Goal: Task Accomplishment & Management: Complete application form

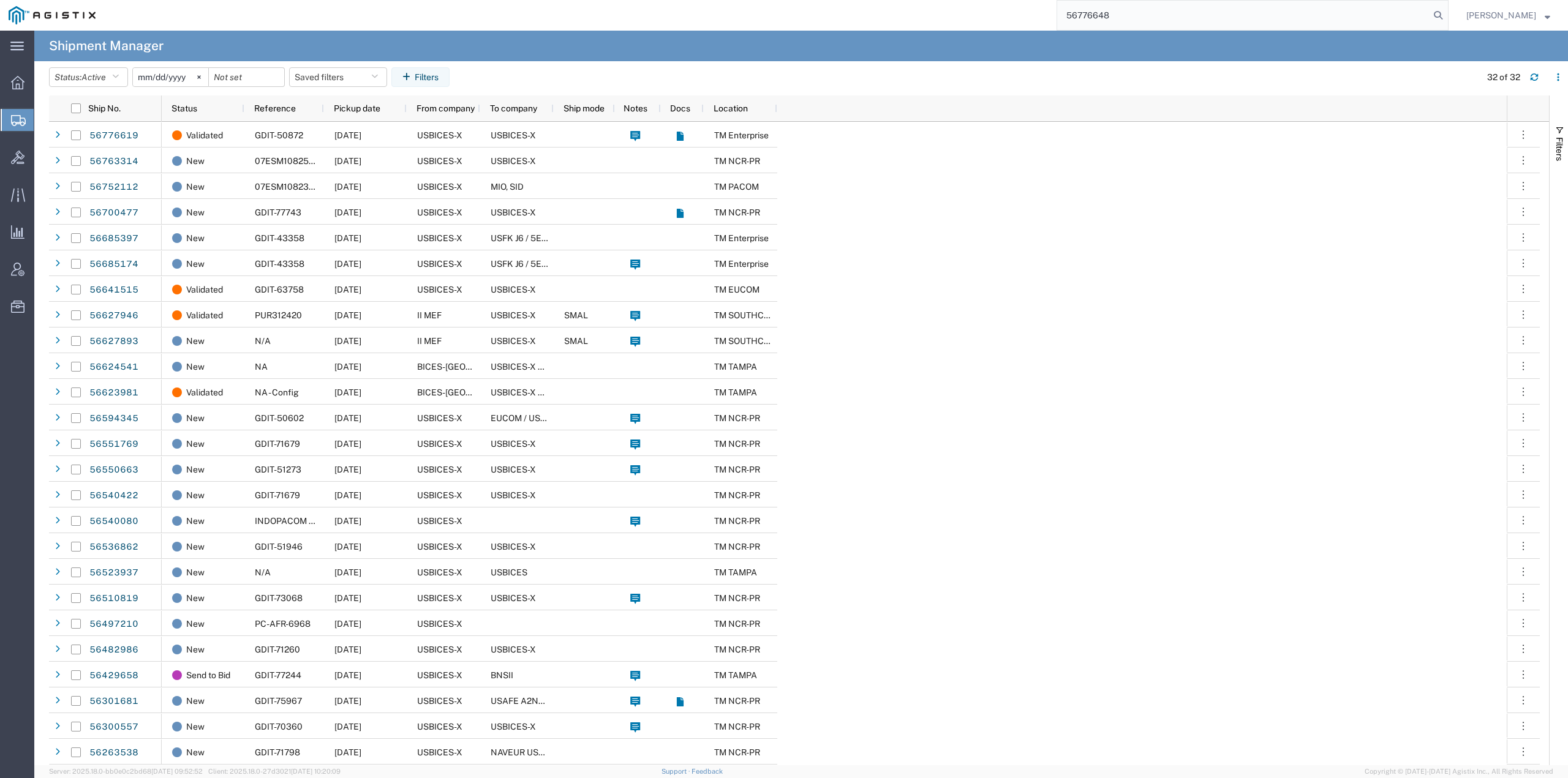
type input "56776648"
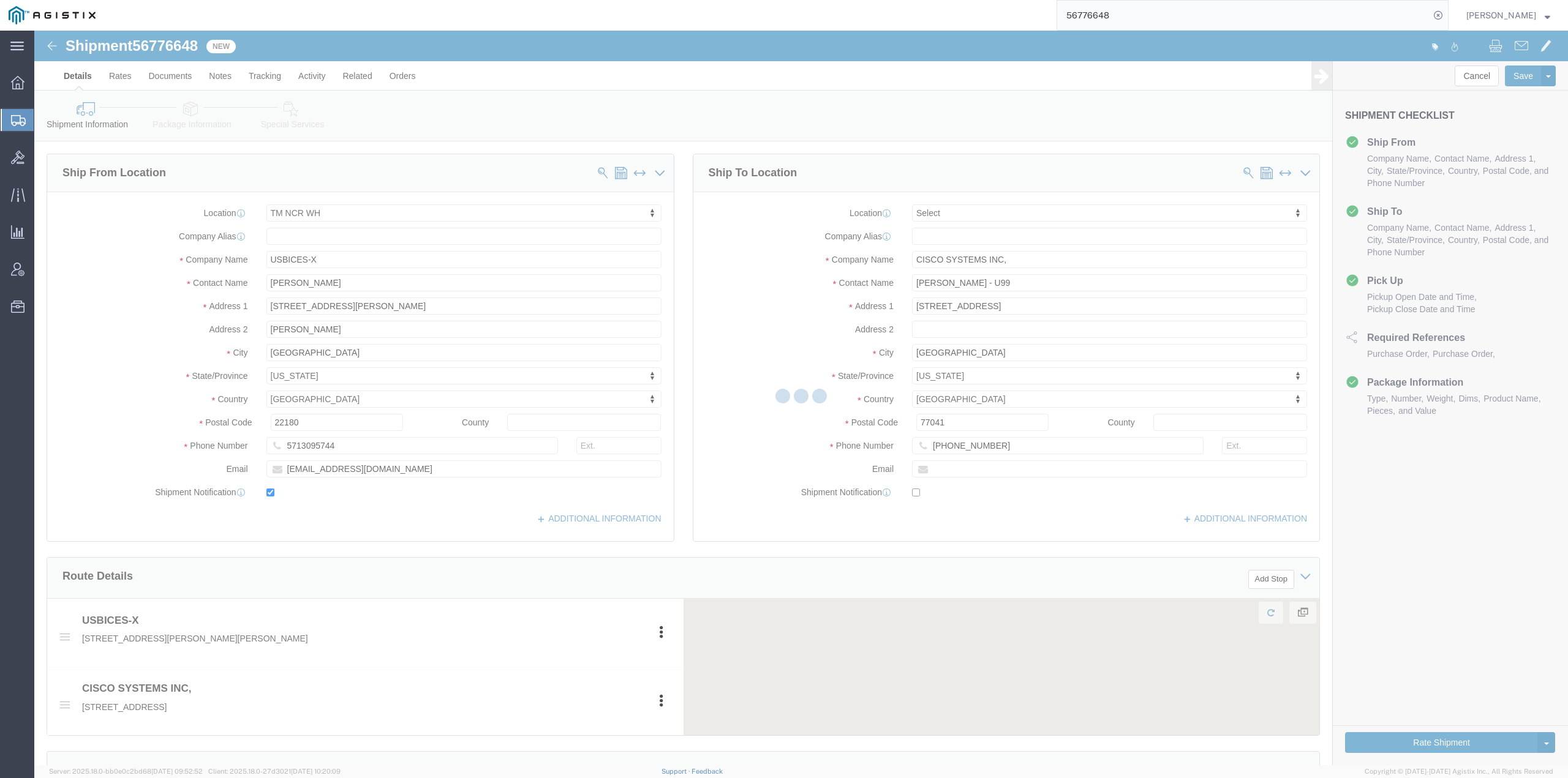
select select "69651"
select select
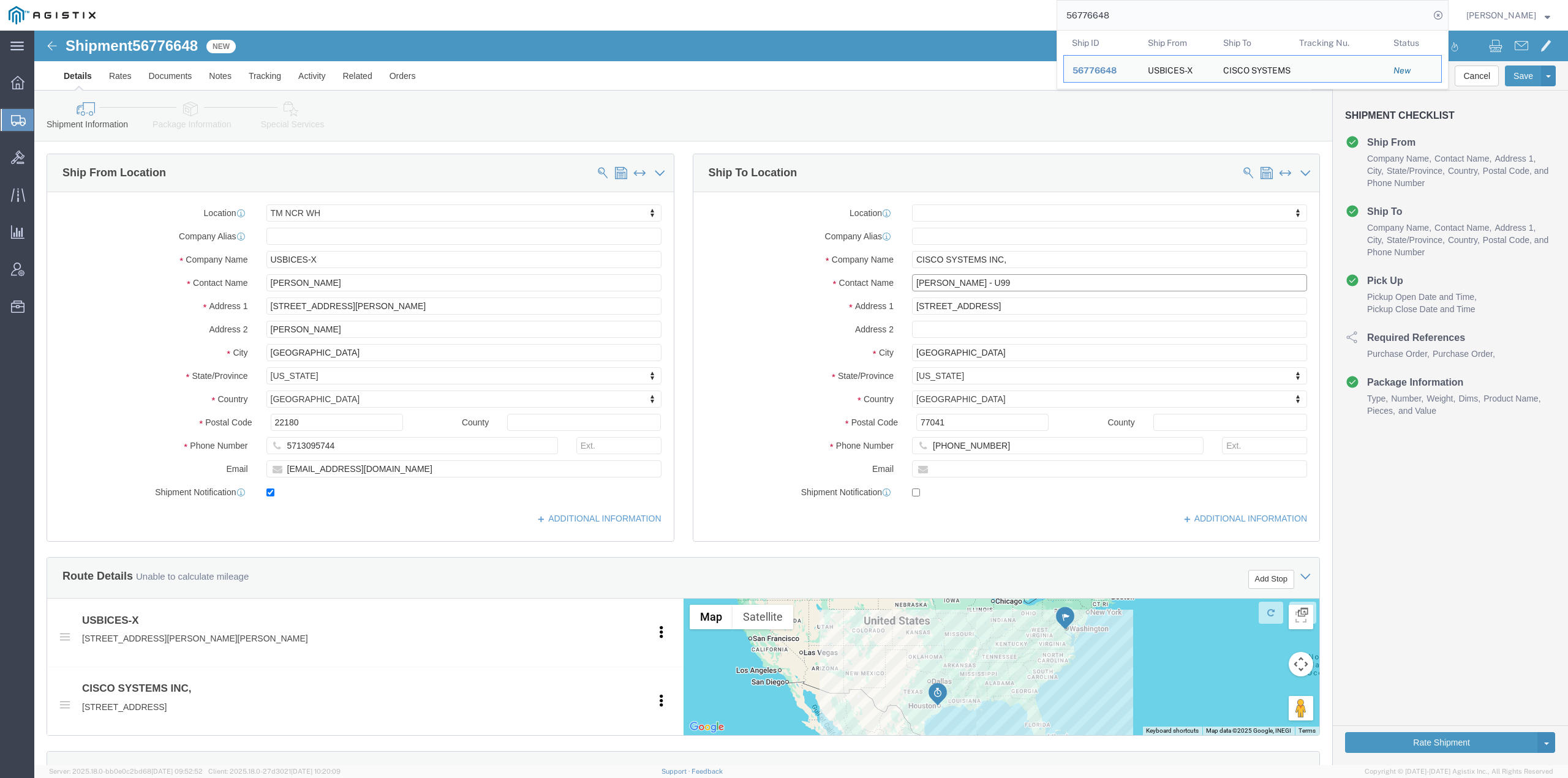
click input "[PERSON_NAME] - U99"
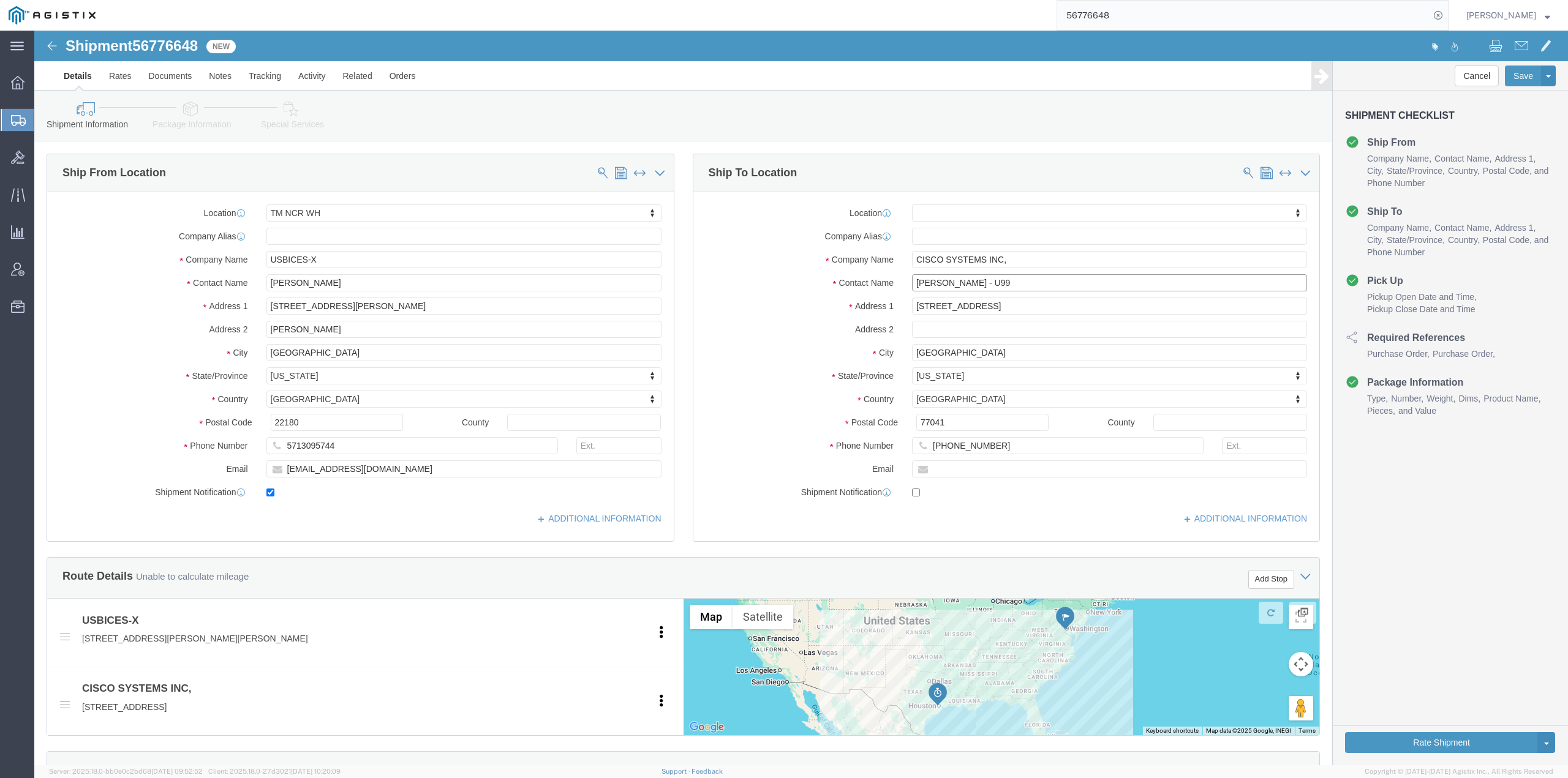
click input "[PERSON_NAME] - U99"
type input "RMA# 600488737"
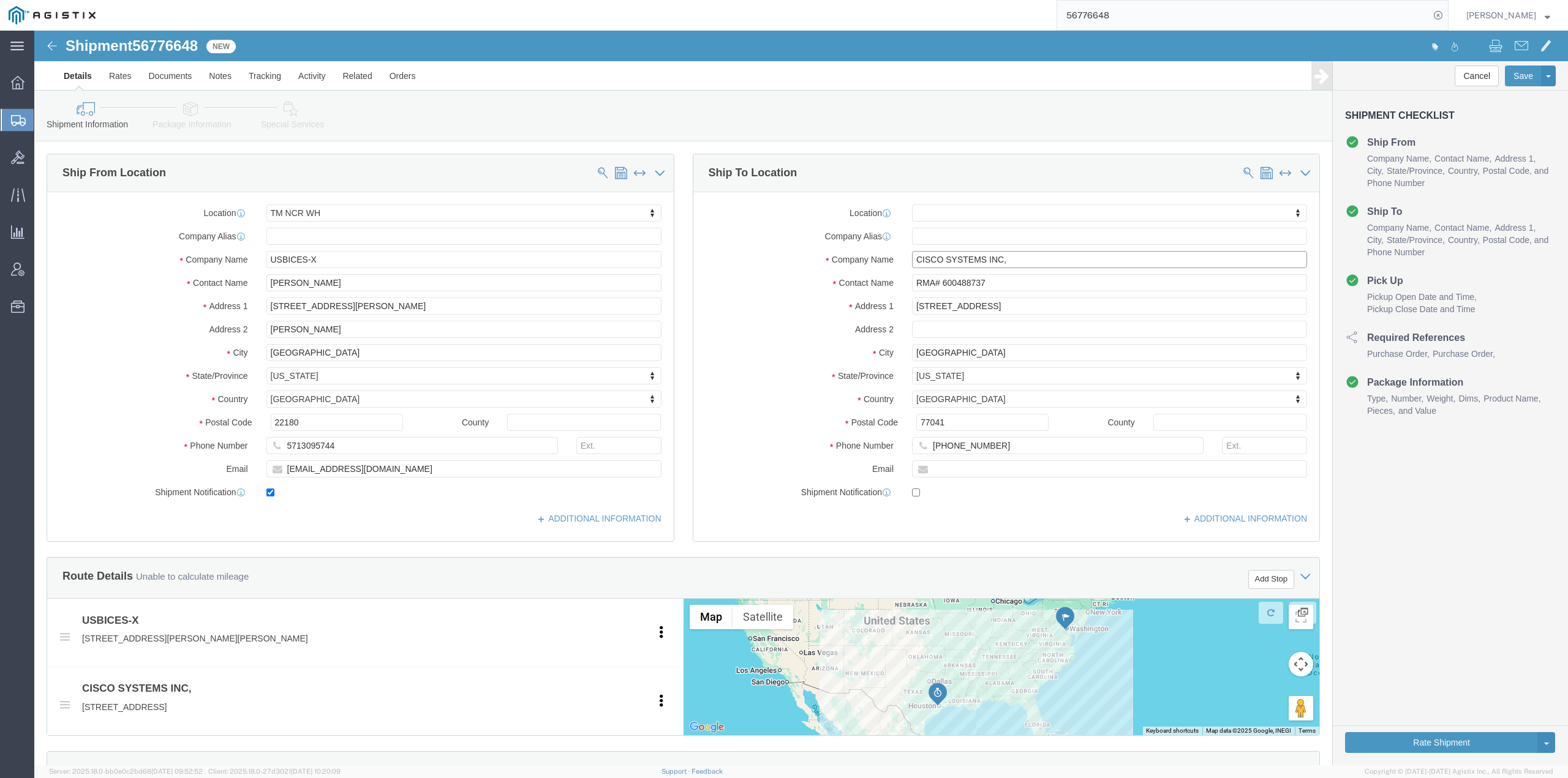
click input "CISCO SYSTEMS INC,"
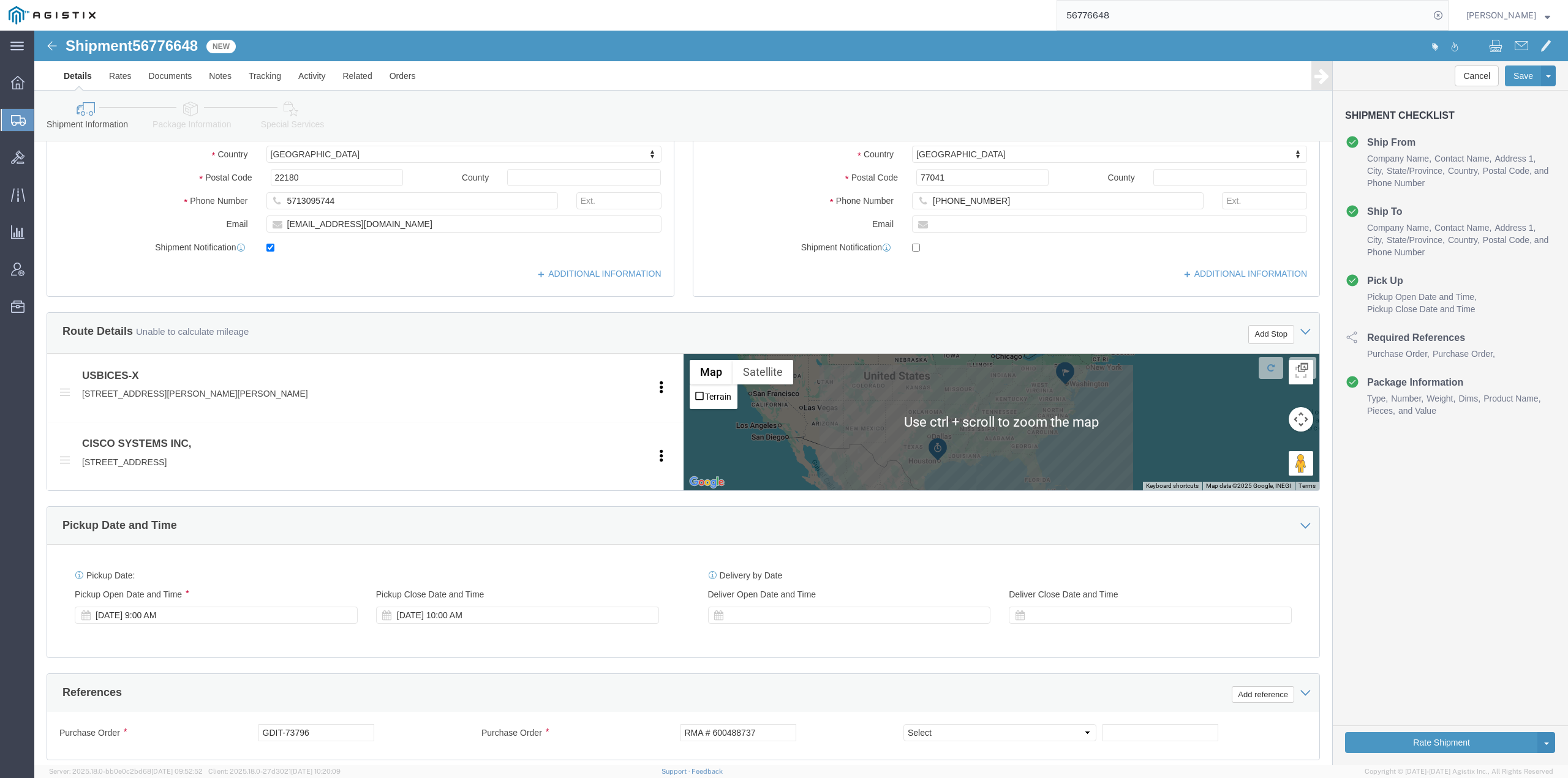
scroll to position [511, 0]
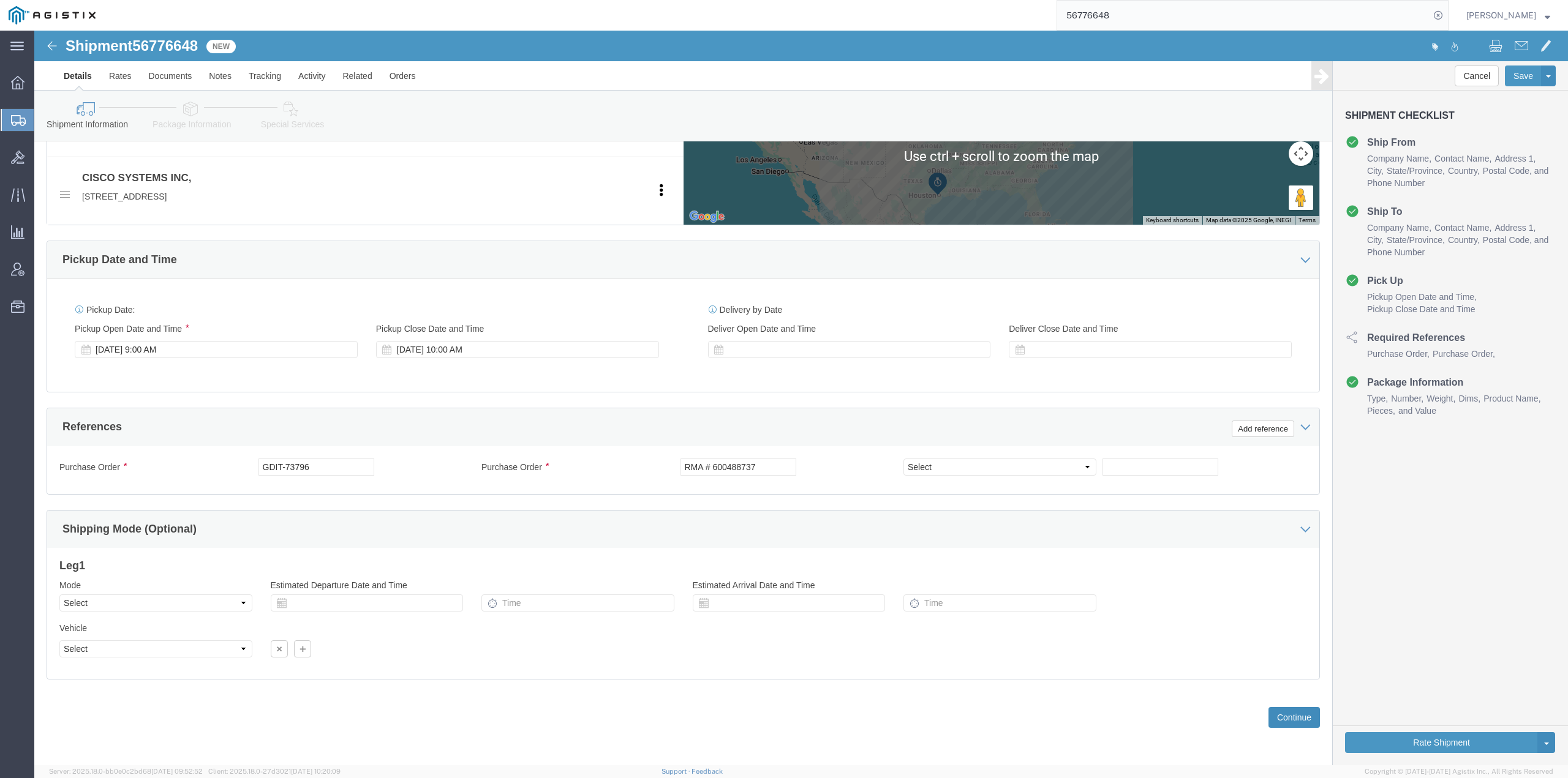
type input "CISCO SYSTEMS INC, C/O [PERSON_NAME] - U99"
click button "Continue"
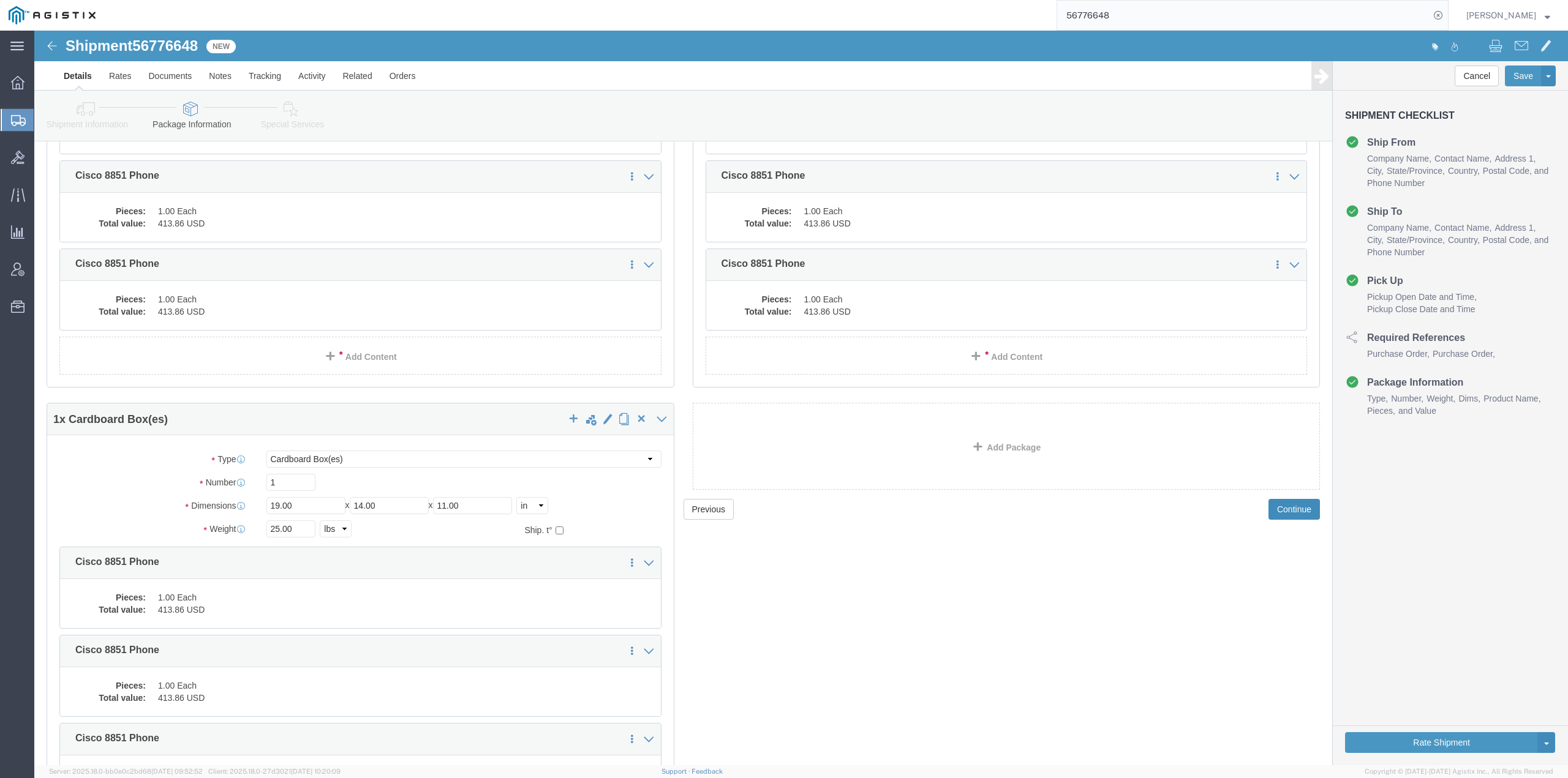
scroll to position [919, 0]
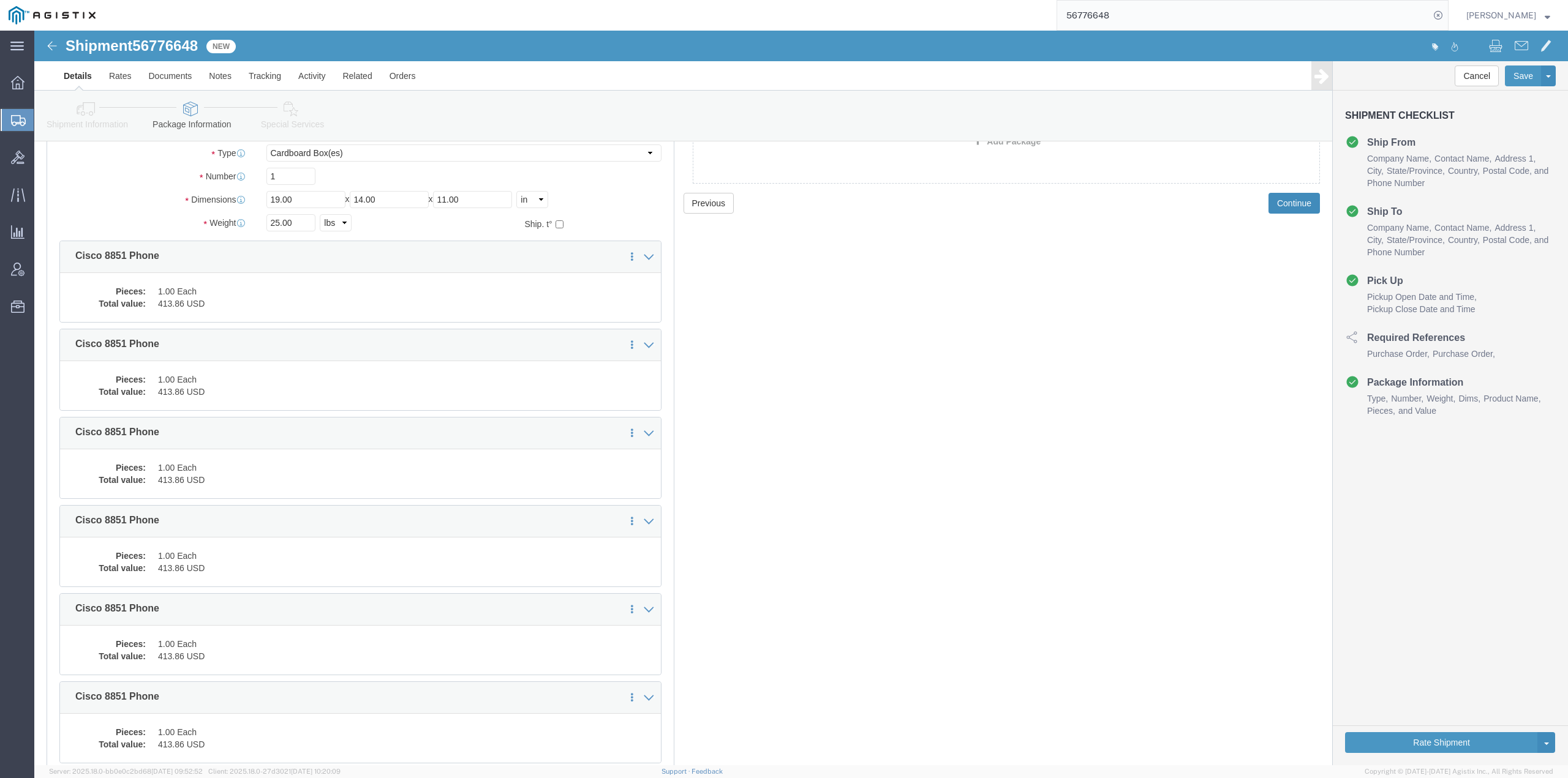
click button "Continue"
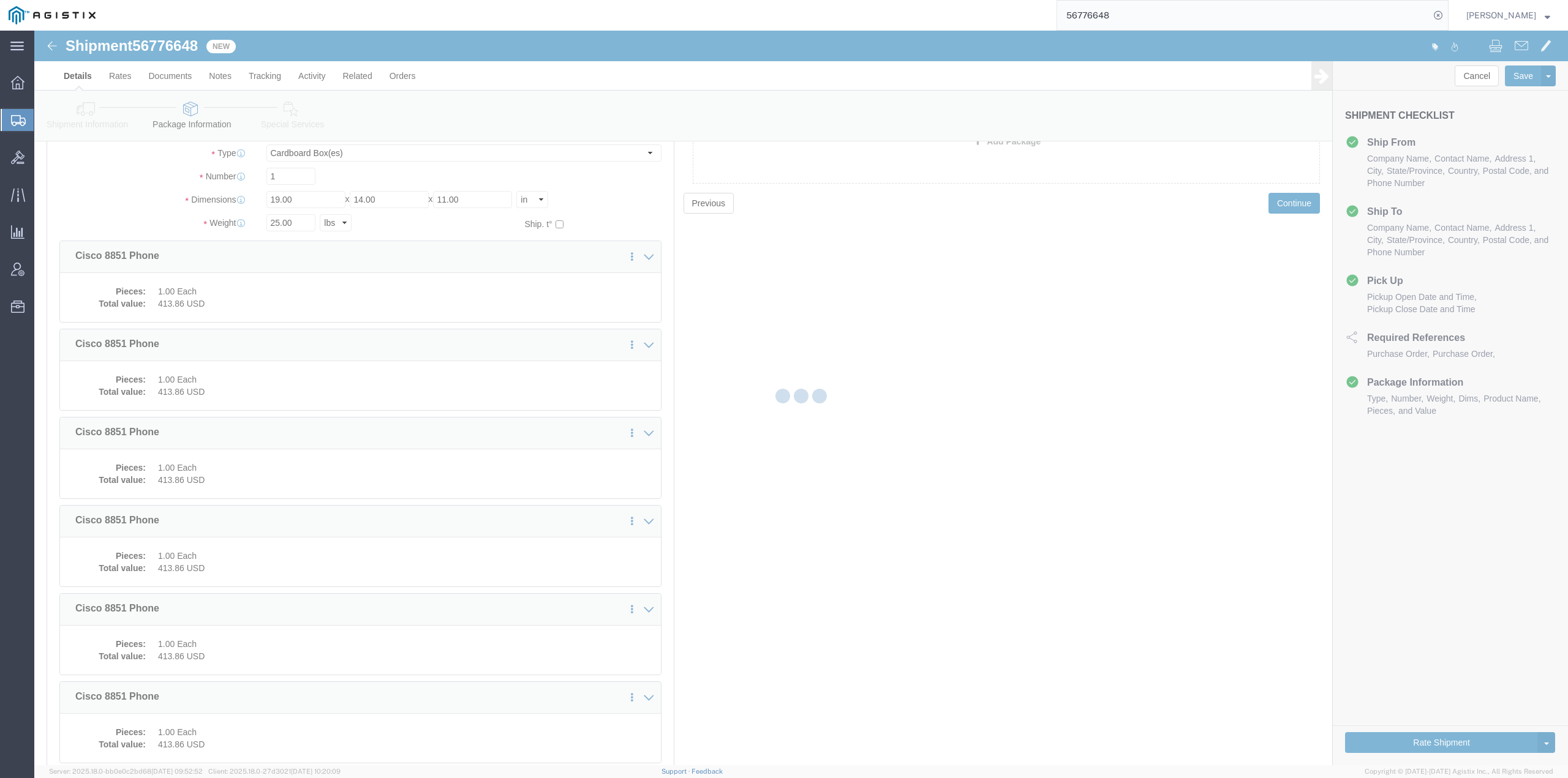
select select
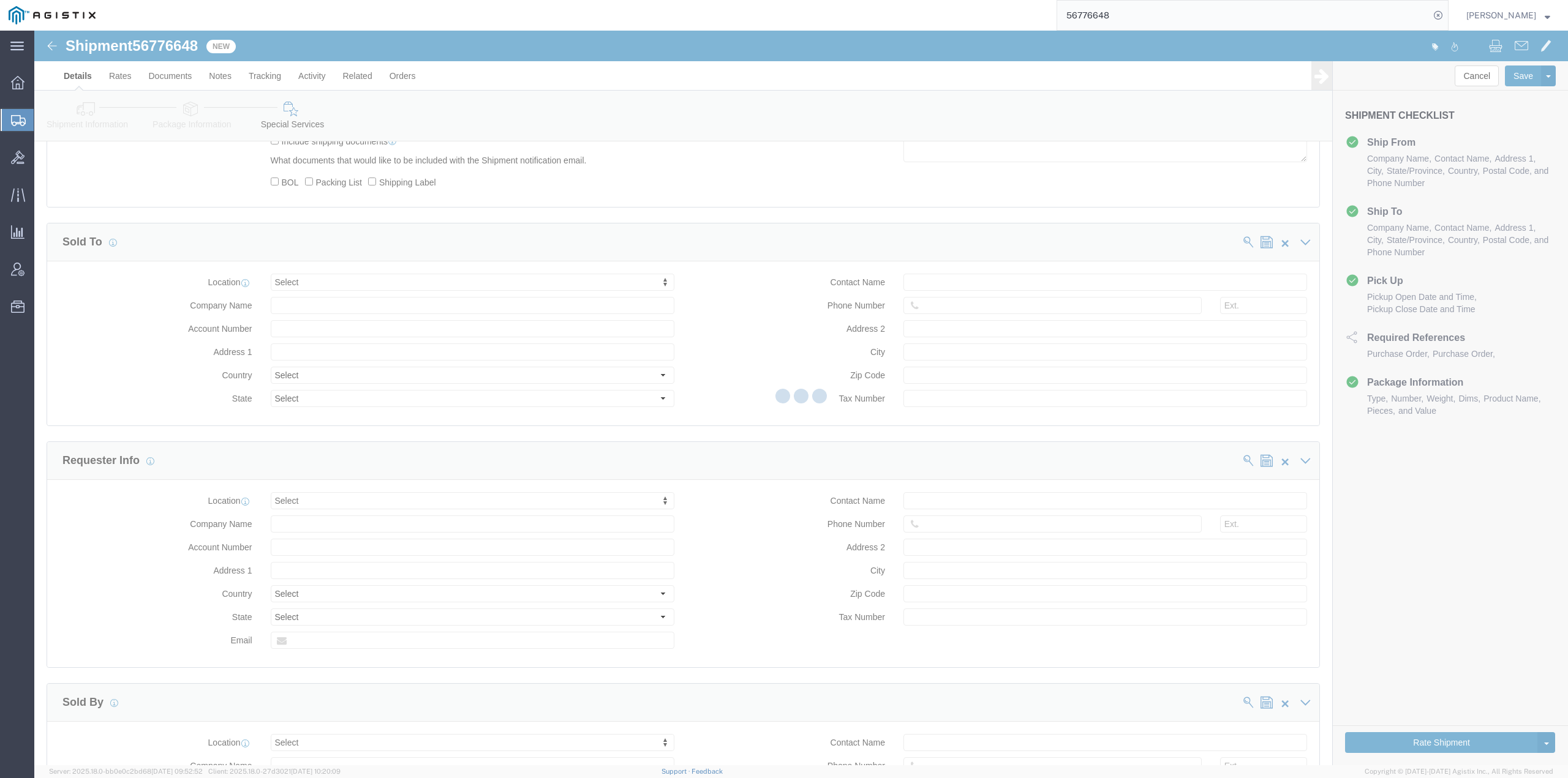
scroll to position [1533, 0]
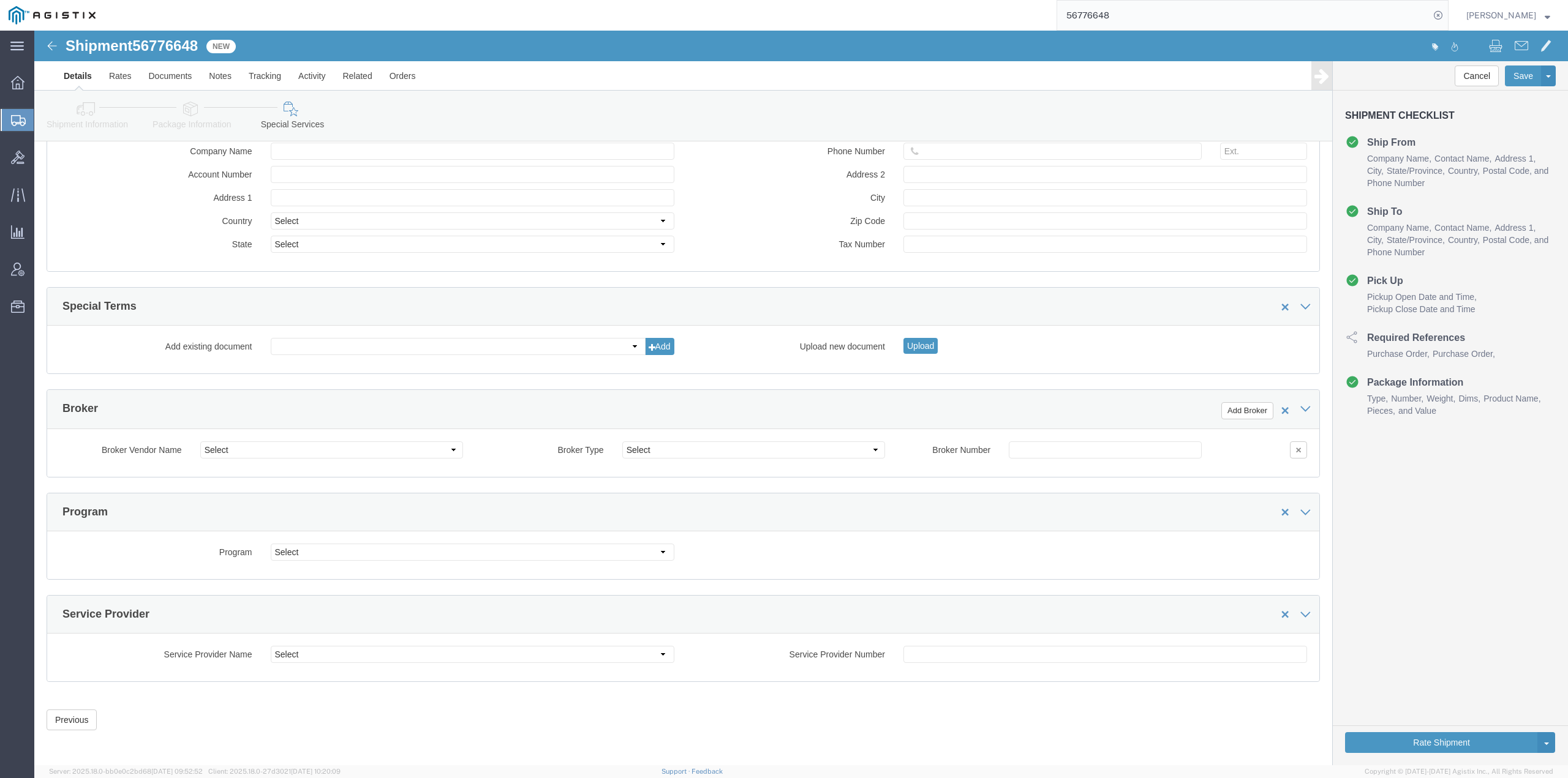
click at [18, 119] on icon at bounding box center [18, 120] width 15 height 11
